Goal: Navigation & Orientation: Go to known website

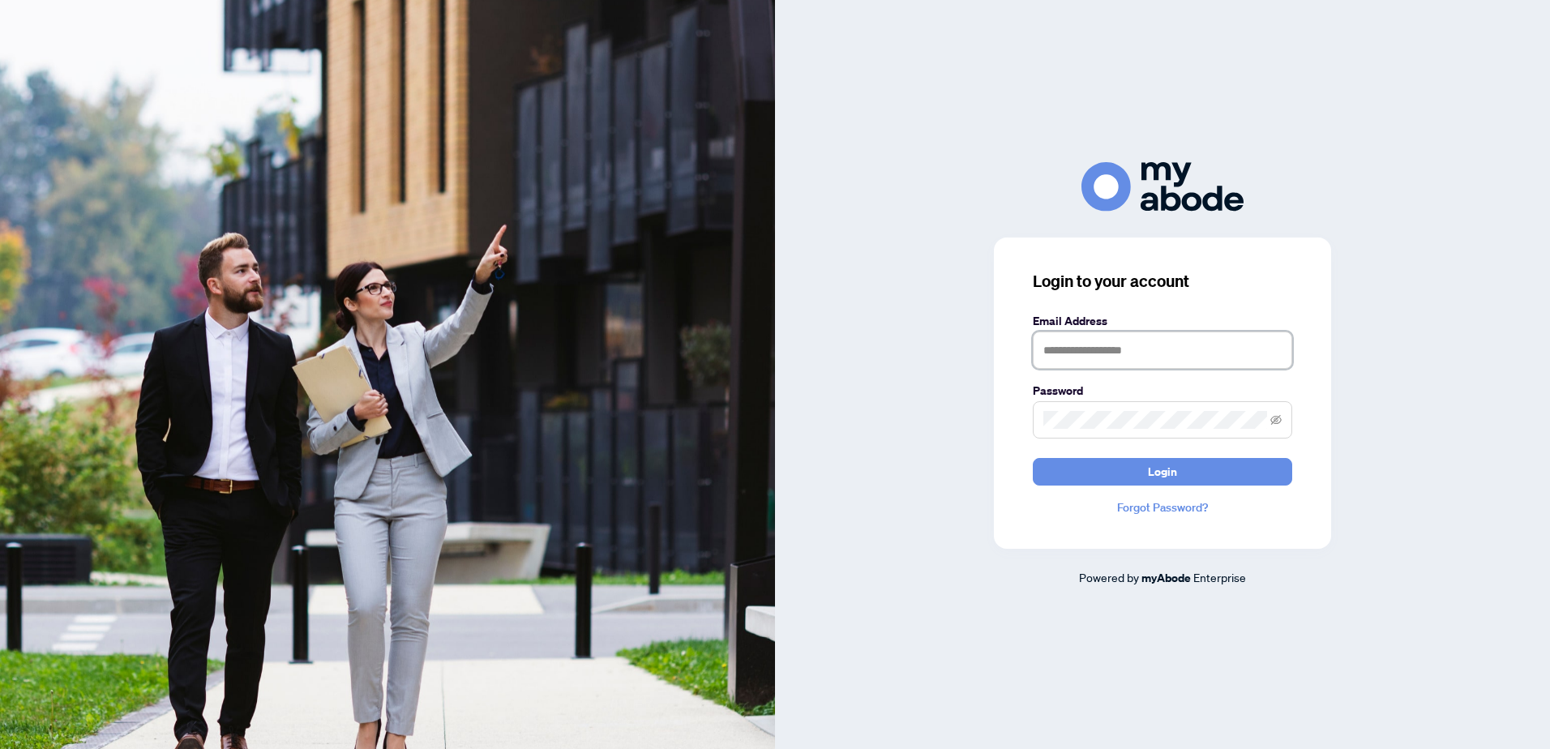
click at [1056, 353] on input "text" at bounding box center [1162, 349] width 259 height 37
type input "**********"
click at [1168, 473] on span "Login" at bounding box center [1162, 472] width 29 height 26
